Goal: Task Accomplishment & Management: Complete application form

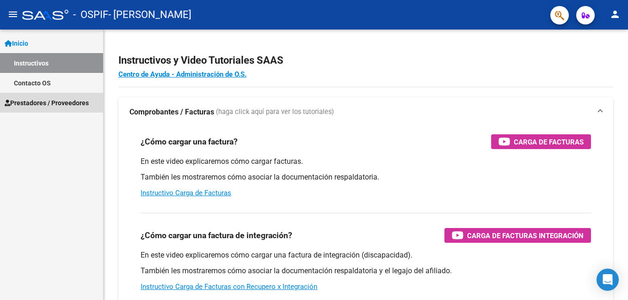
click at [50, 102] on span "Prestadores / Proveedores" at bounding box center [47, 103] width 84 height 10
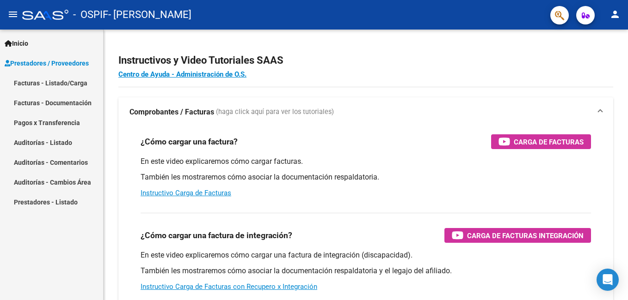
click at [67, 81] on link "Facturas - Listado/Carga" at bounding box center [51, 83] width 103 height 20
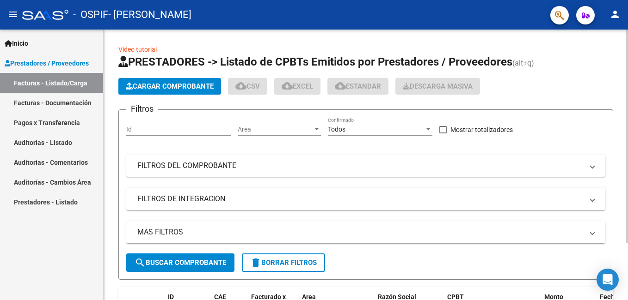
click at [181, 87] on span "Cargar Comprobante" at bounding box center [170, 86] width 88 height 8
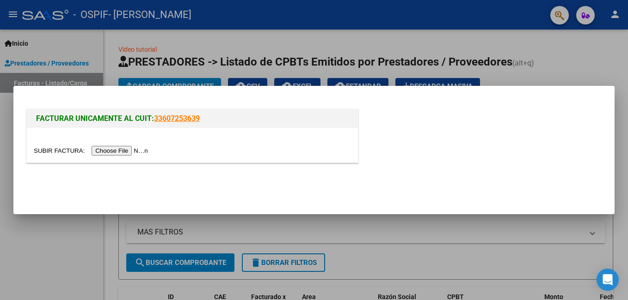
click at [116, 151] on input "file" at bounding box center [92, 151] width 117 height 10
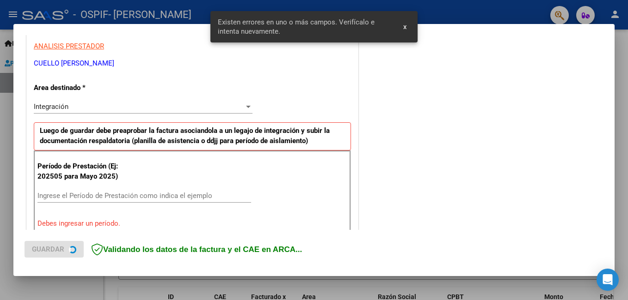
scroll to position [207, 0]
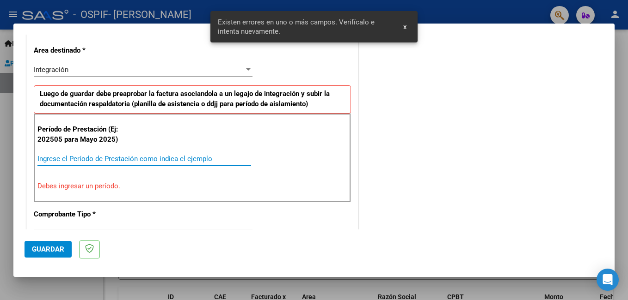
click at [72, 158] on input "Ingrese el Período de Prestación como indica el ejemplo" at bounding box center [144, 159] width 214 height 8
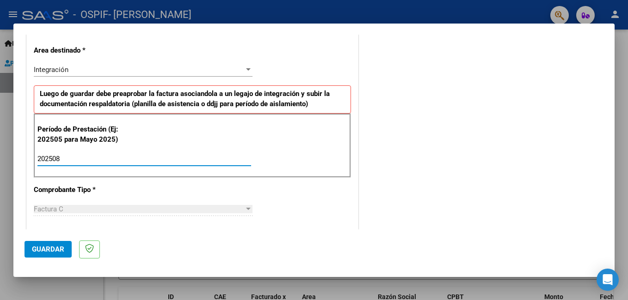
type input "202508"
click at [49, 255] on button "Guardar" at bounding box center [48, 249] width 47 height 17
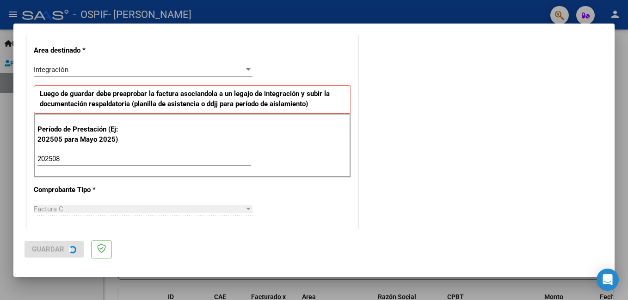
scroll to position [0, 0]
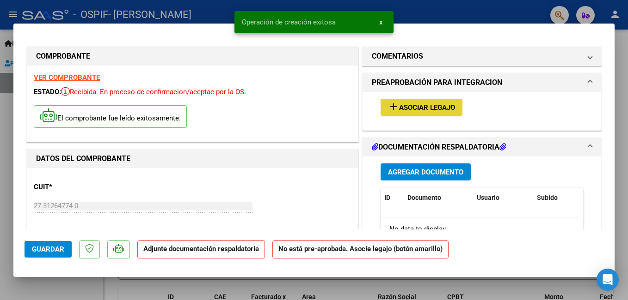
click at [422, 107] on span "Asociar Legajo" at bounding box center [427, 108] width 56 height 8
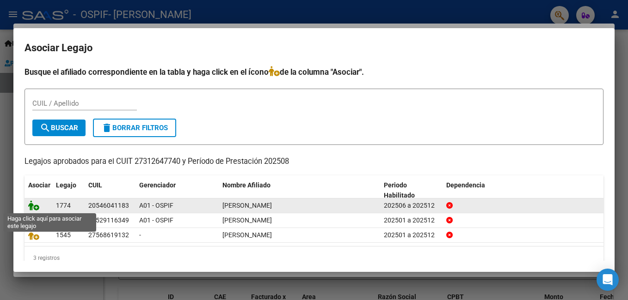
click at [35, 209] on icon at bounding box center [33, 206] width 11 height 10
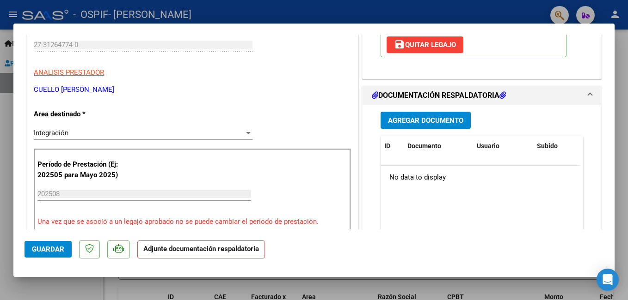
scroll to position [178, 0]
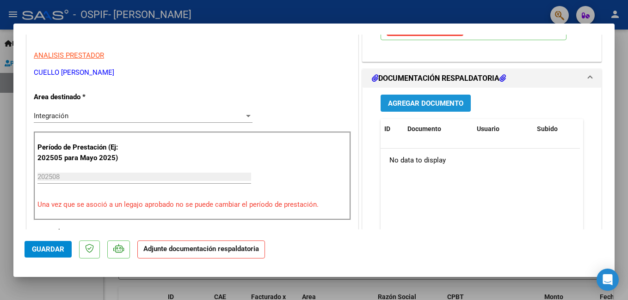
click at [405, 105] on span "Agregar Documento" at bounding box center [425, 103] width 75 height 8
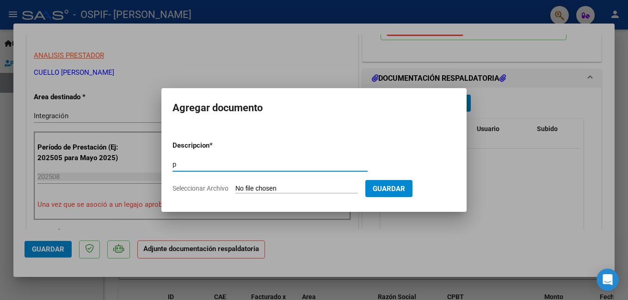
type input "Planilla de asistencia"
click at [274, 187] on input "Seleccionar Archivo" at bounding box center [296, 189] width 123 height 9
type input "C:\fakepath\Planilla [PERSON_NAME][DATE].pdf"
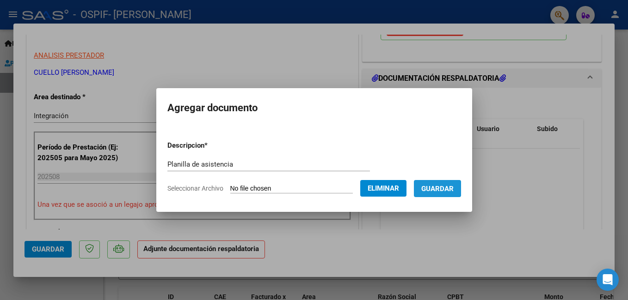
click at [453, 186] on span "Guardar" at bounding box center [437, 189] width 32 height 8
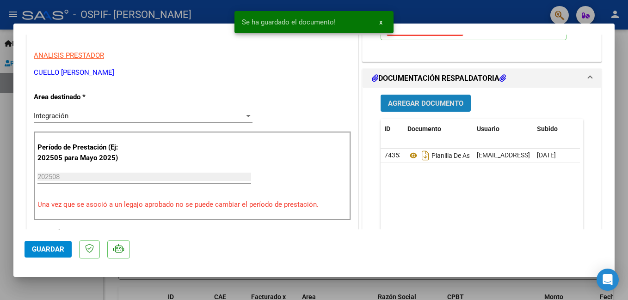
click at [417, 105] on span "Agregar Documento" at bounding box center [425, 103] width 75 height 8
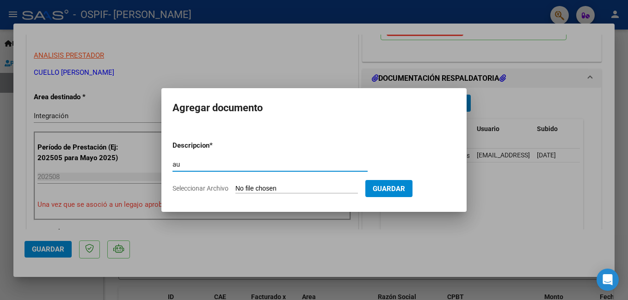
type input "autorizacion"
click at [276, 189] on input "Seleccionar Archivo" at bounding box center [296, 189] width 123 height 9
type input "C:\fakepath\IMG-20250529-WA0009.jpg"
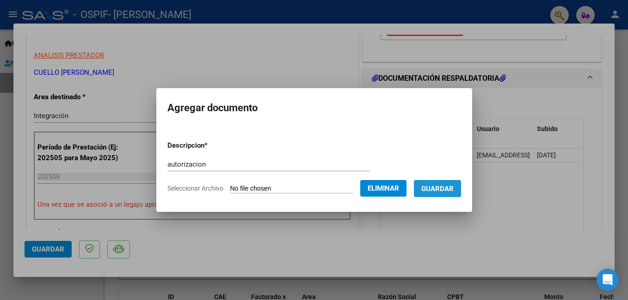
click at [453, 188] on span "Guardar" at bounding box center [437, 189] width 32 height 8
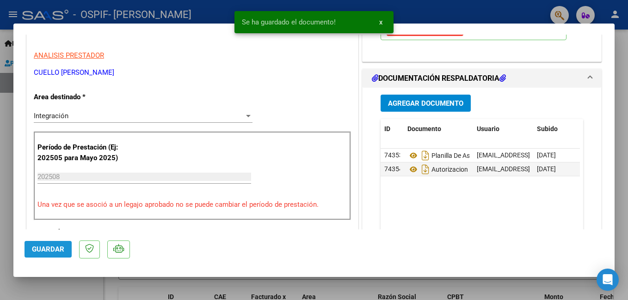
click at [44, 252] on span "Guardar" at bounding box center [48, 249] width 32 height 8
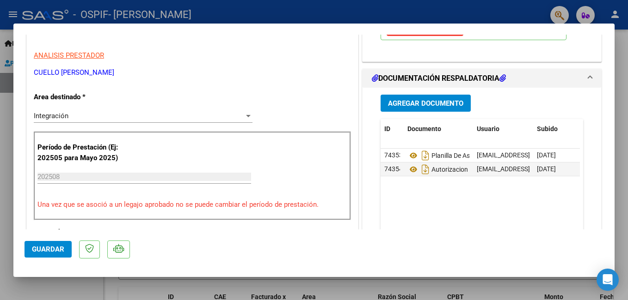
click at [156, 292] on div at bounding box center [314, 150] width 628 height 300
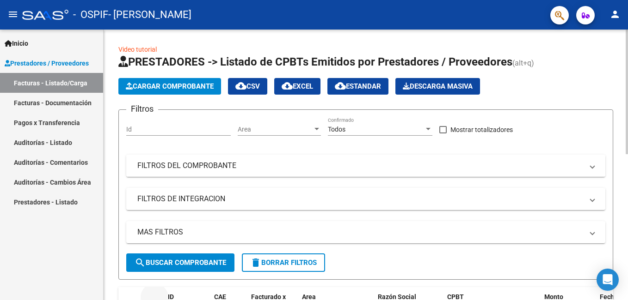
drag, startPoint x: 156, startPoint y: 292, endPoint x: 225, endPoint y: 172, distance: 138.8
click at [52, 222] on div "Inicio Instructivos Contacto OS Prestadores / Proveedores Facturas - Listado/Ca…" at bounding box center [51, 165] width 103 height 271
